Goal: Consume media (video, audio)

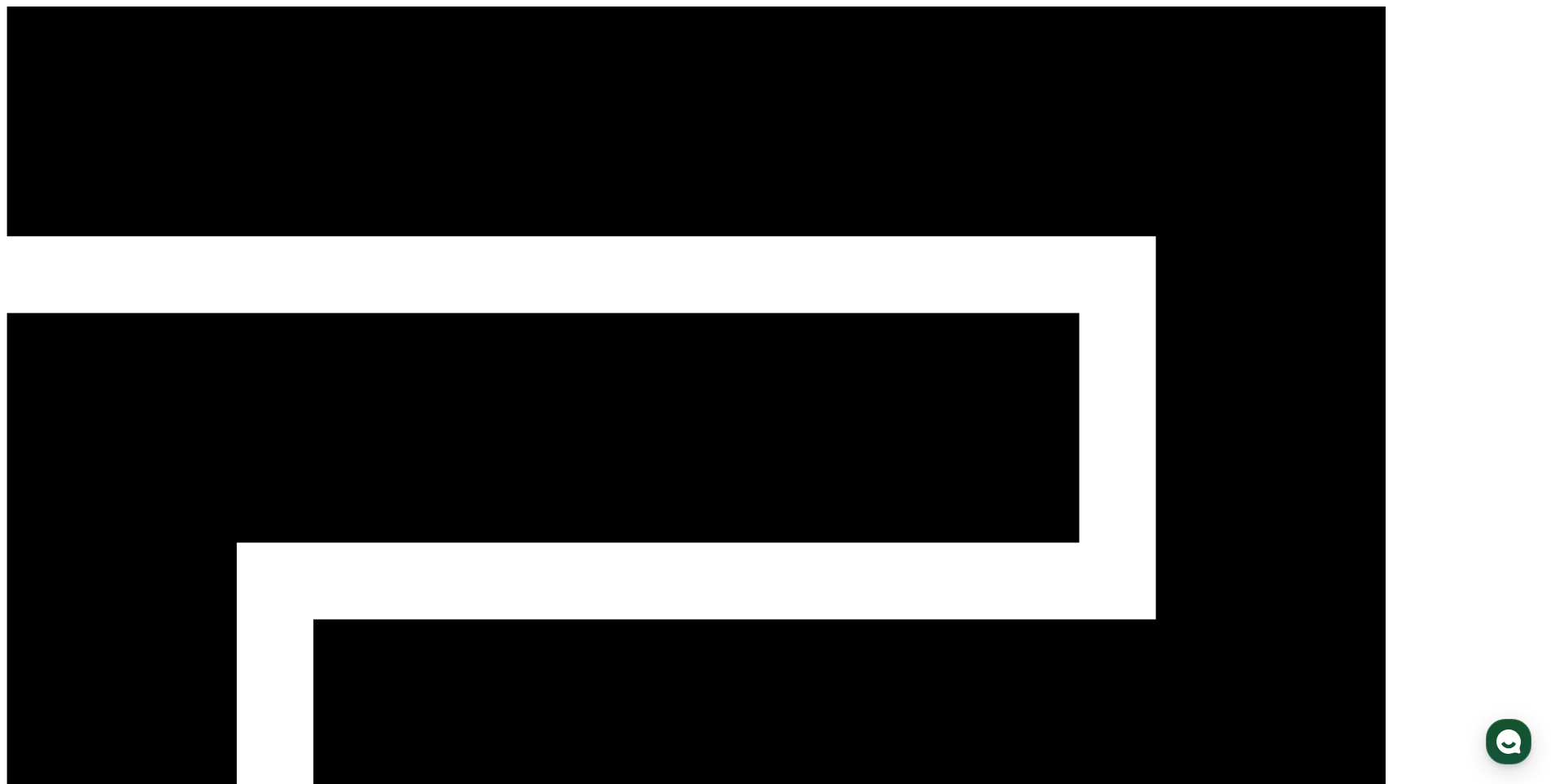
select select "**********"
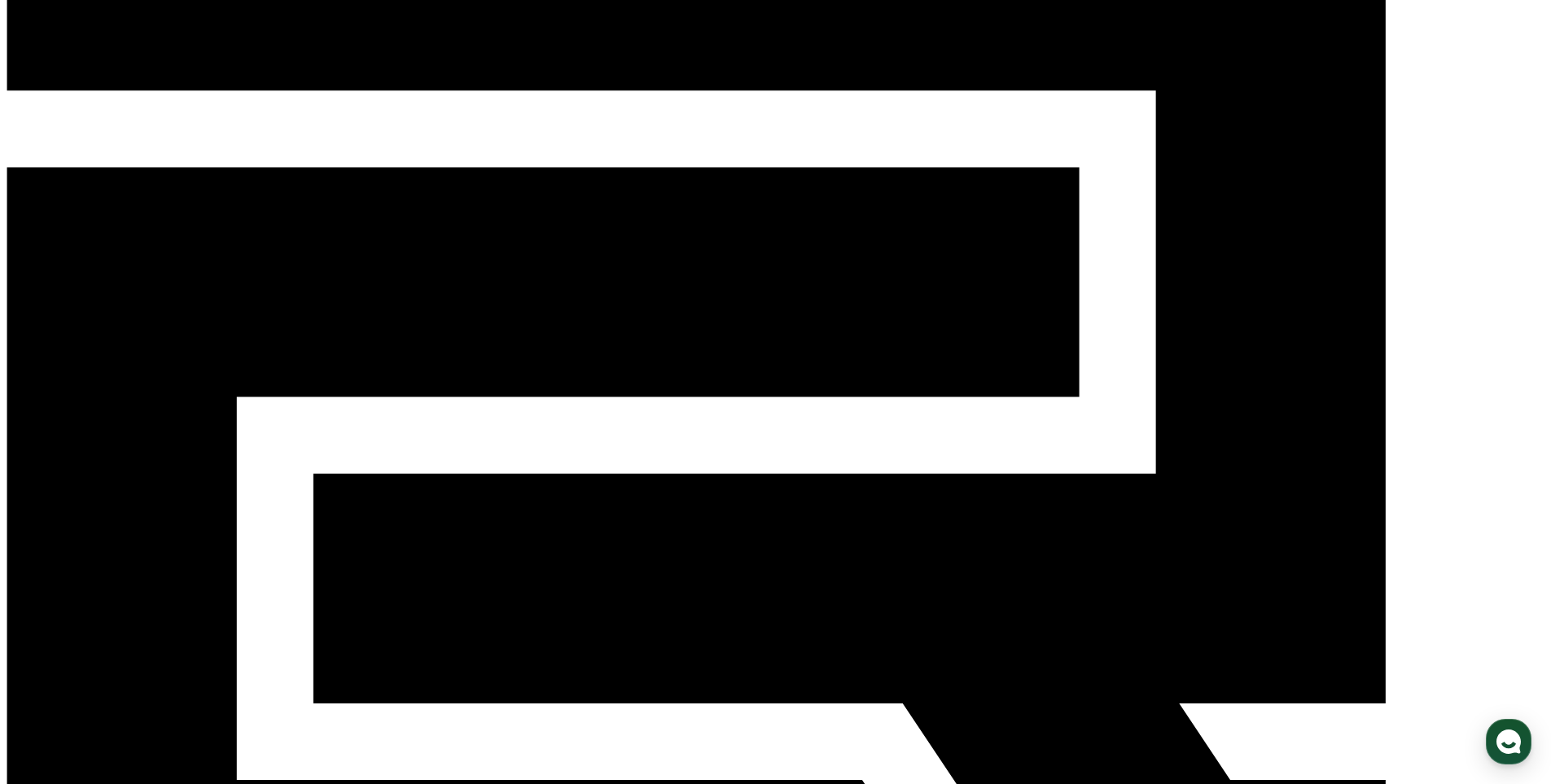
scroll to position [163, 0]
